Goal: Complete application form: Complete application form

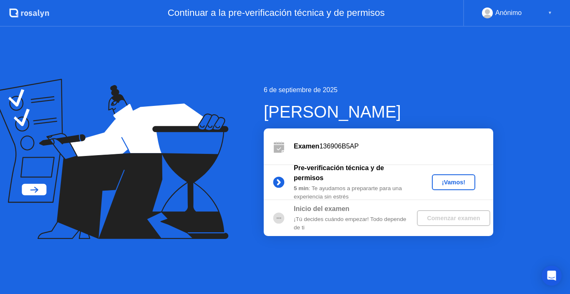
click at [454, 181] on div "¡Vamos!" at bounding box center [453, 182] width 37 height 7
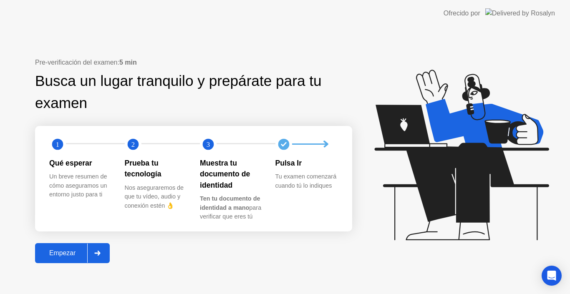
click at [50, 252] on div "Empezar" at bounding box center [63, 253] width 50 height 8
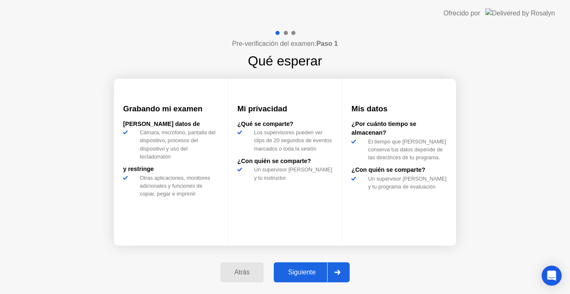
click at [297, 260] on div "Atrás Siguiente" at bounding box center [285, 272] width 140 height 38
click at [291, 271] on div "Siguiente" at bounding box center [301, 273] width 51 height 8
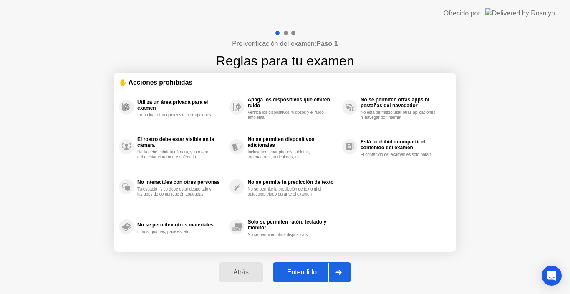
click at [291, 272] on div "Entendido" at bounding box center [301, 273] width 53 height 8
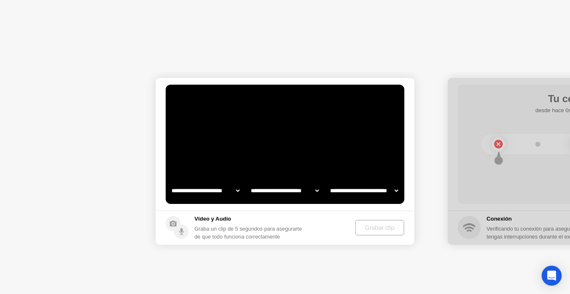
select select "**********"
select select "*******"
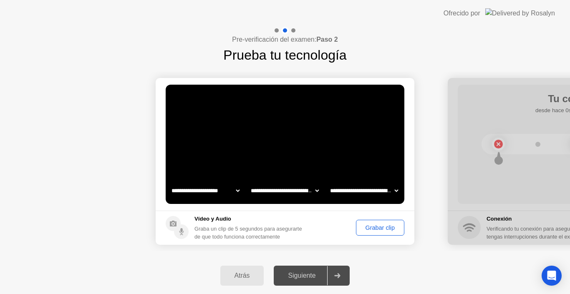
click at [365, 226] on div "Grabar clip" at bounding box center [380, 227] width 43 height 7
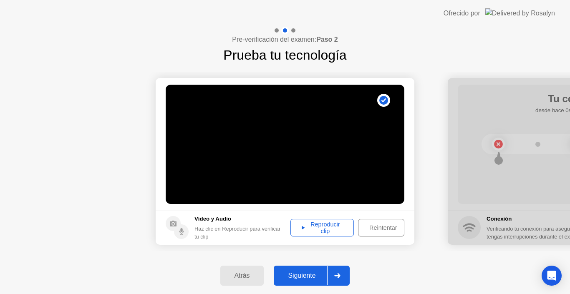
click at [339, 224] on div "Reproducir clip" at bounding box center [322, 227] width 58 height 13
click at [289, 277] on div "Siguiente" at bounding box center [301, 276] width 51 height 8
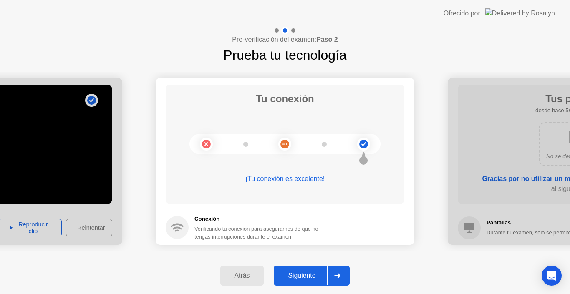
click at [289, 277] on div "Siguiente" at bounding box center [301, 276] width 51 height 8
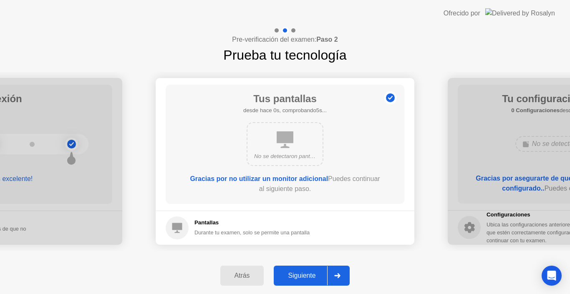
click at [289, 277] on div "Siguiente" at bounding box center [301, 276] width 51 height 8
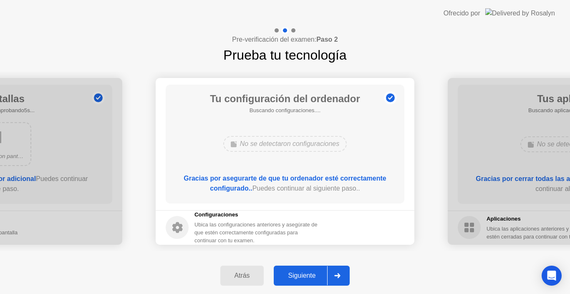
click at [289, 277] on div "Siguiente" at bounding box center [301, 276] width 51 height 8
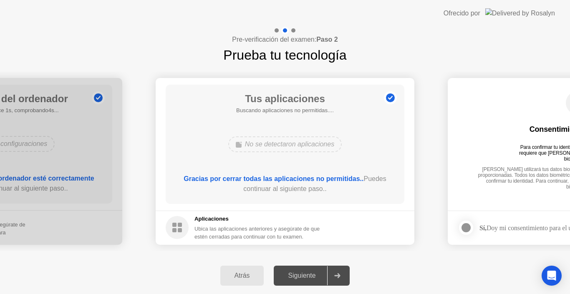
click at [289, 277] on div "Siguiente" at bounding box center [301, 276] width 51 height 8
click at [466, 227] on div at bounding box center [466, 228] width 10 height 10
click at [308, 280] on div "Siguiente" at bounding box center [301, 276] width 51 height 8
click at [244, 275] on div "Atrás" at bounding box center [242, 276] width 39 height 8
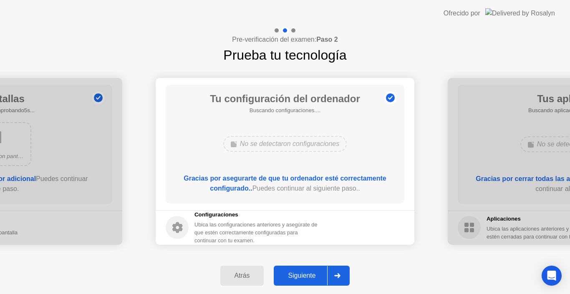
click at [299, 281] on button "Siguiente" at bounding box center [312, 276] width 76 height 20
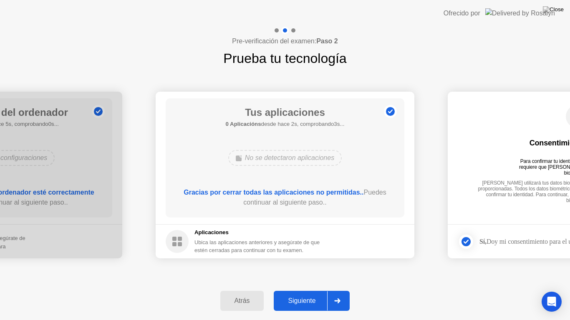
click at [290, 294] on div "Siguiente" at bounding box center [301, 301] width 51 height 8
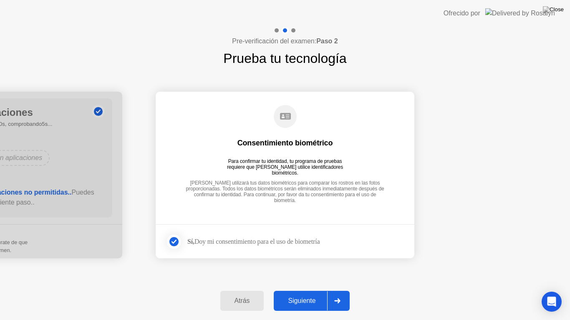
click at [290, 294] on div "Siguiente" at bounding box center [301, 301] width 51 height 8
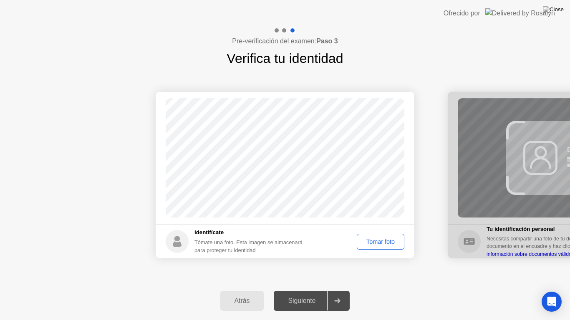
click at [397, 235] on button "Tomar foto" at bounding box center [381, 242] width 48 height 16
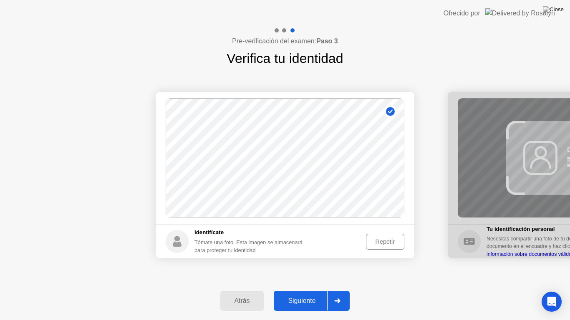
click at [386, 242] on div "Repetir" at bounding box center [385, 242] width 33 height 7
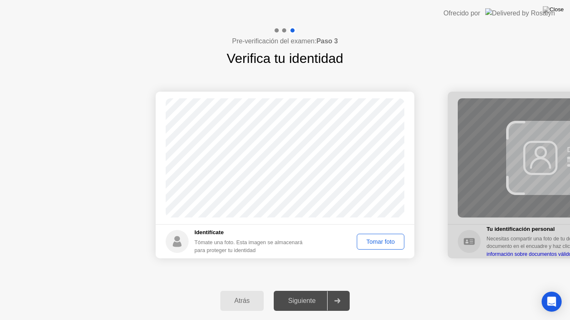
click at [386, 242] on div "Tomar foto" at bounding box center [381, 242] width 42 height 7
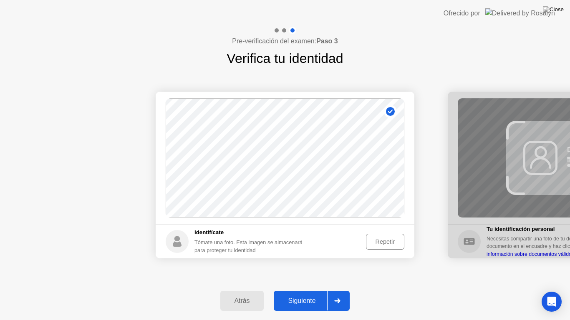
click at [386, 242] on div "Repetir" at bounding box center [385, 242] width 33 height 7
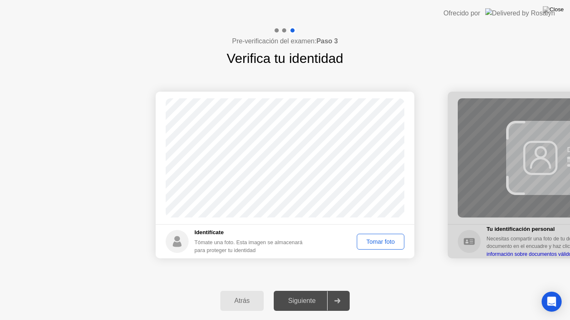
click at [386, 242] on div "Tomar foto" at bounding box center [381, 242] width 42 height 7
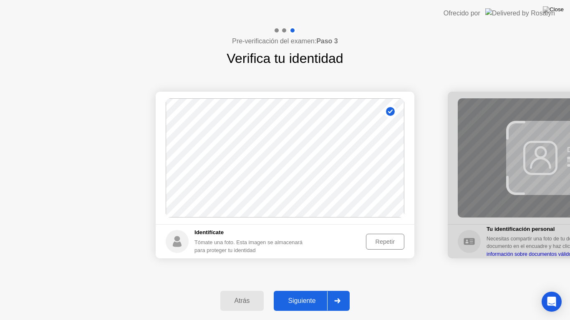
click at [307, 294] on div "Siguiente" at bounding box center [301, 301] width 51 height 8
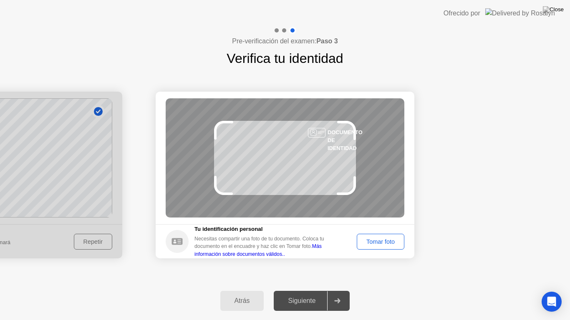
click at [382, 242] on div "Tomar foto" at bounding box center [381, 242] width 42 height 7
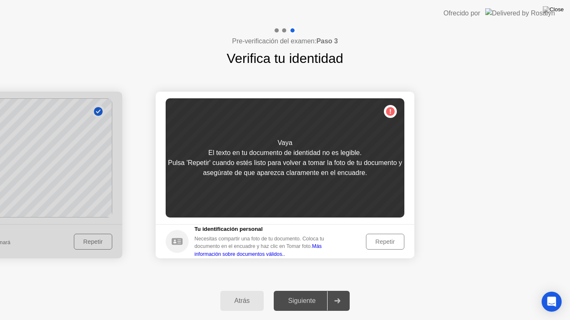
click at [382, 242] on div "Repetir" at bounding box center [385, 242] width 33 height 7
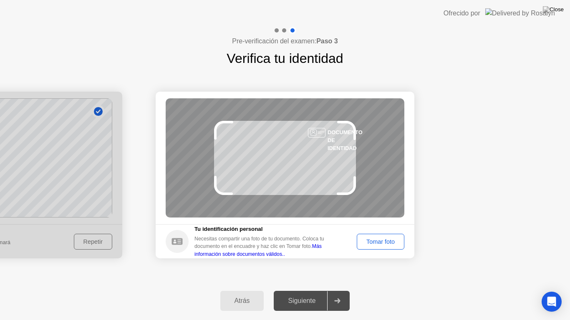
click at [382, 242] on div "Tomar foto" at bounding box center [381, 242] width 42 height 7
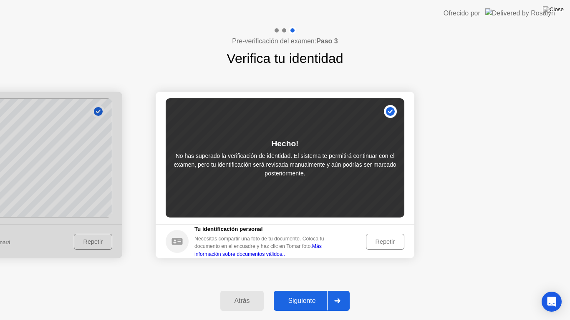
click at [303, 294] on div "Siguiente" at bounding box center [301, 301] width 51 height 8
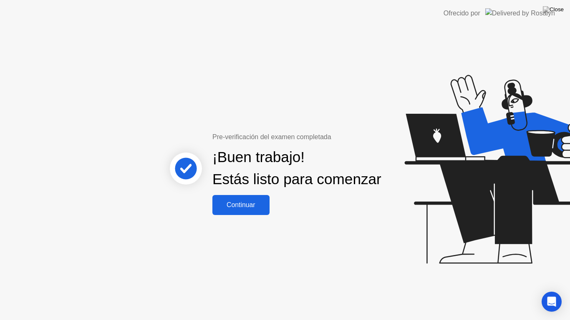
click at [227, 209] on div "Continuar" at bounding box center [241, 206] width 52 height 8
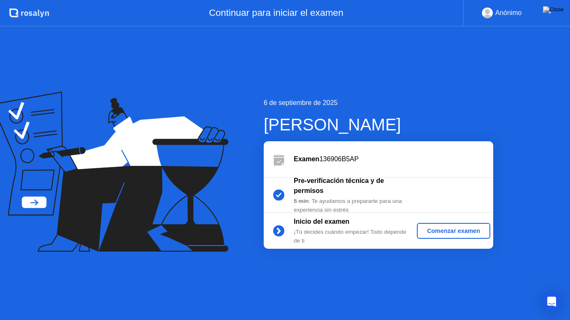
click at [449, 233] on div "Comenzar examen" at bounding box center [453, 231] width 66 height 7
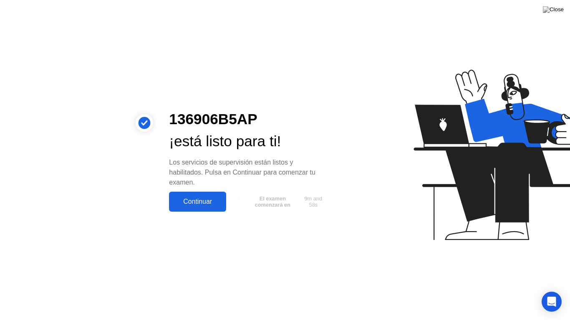
click at [194, 201] on div "Continuar" at bounding box center [197, 202] width 52 height 8
